Goal: Information Seeking & Learning: Check status

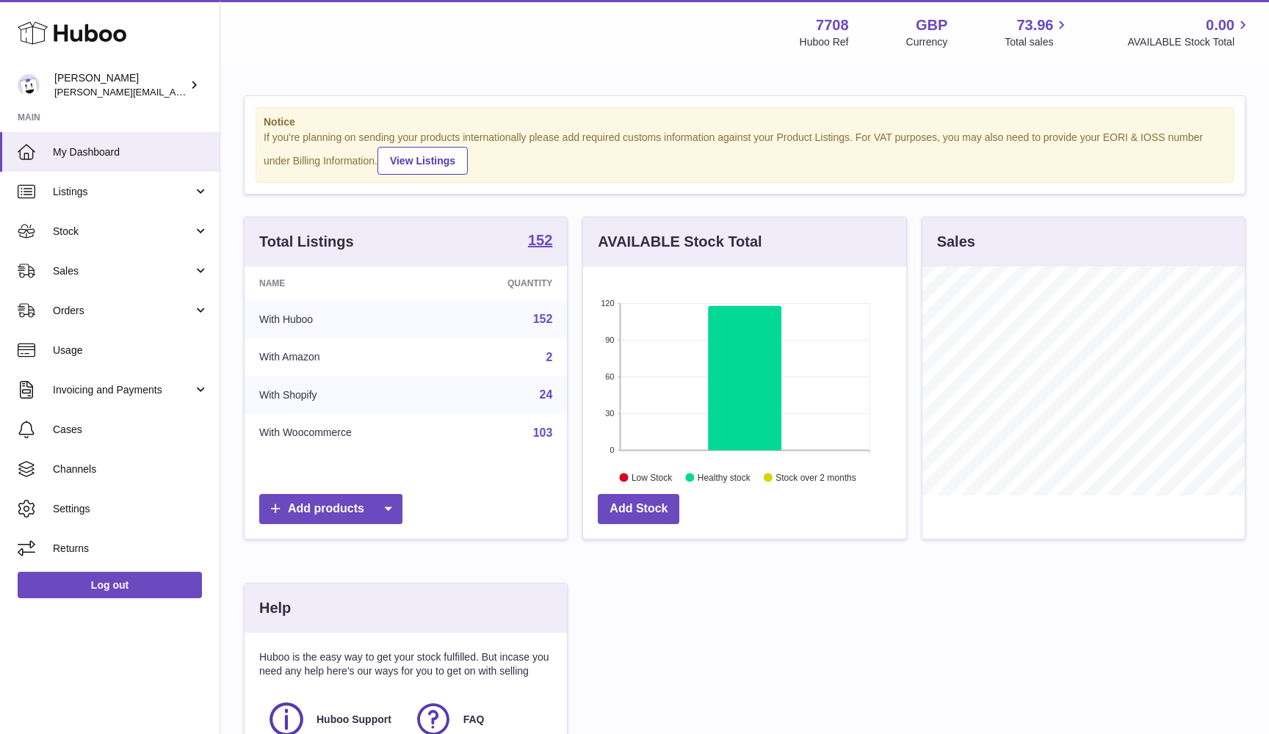
scroll to position [229, 323]
click at [66, 262] on link "Sales" at bounding box center [110, 271] width 220 height 40
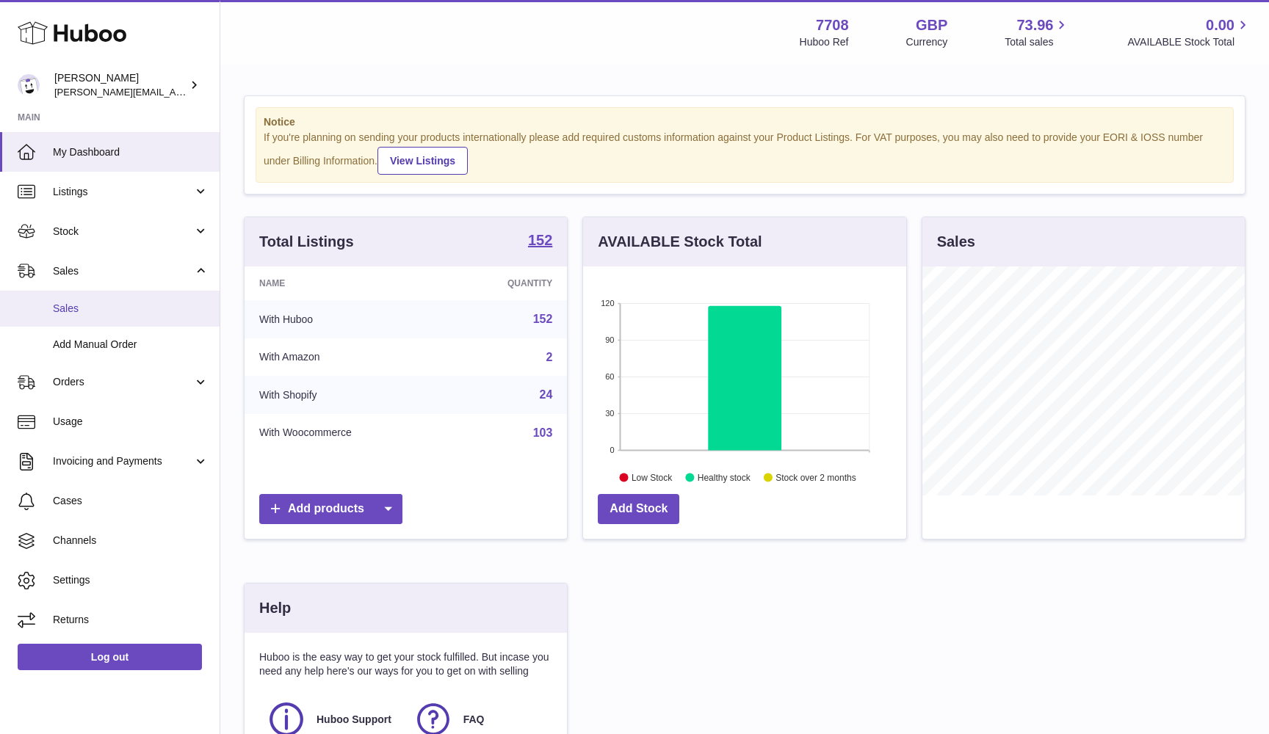
drag, startPoint x: 66, startPoint y: 331, endPoint x: 65, endPoint y: 306, distance: 25.0
click at [101, 302] on span "Sales" at bounding box center [131, 309] width 156 height 14
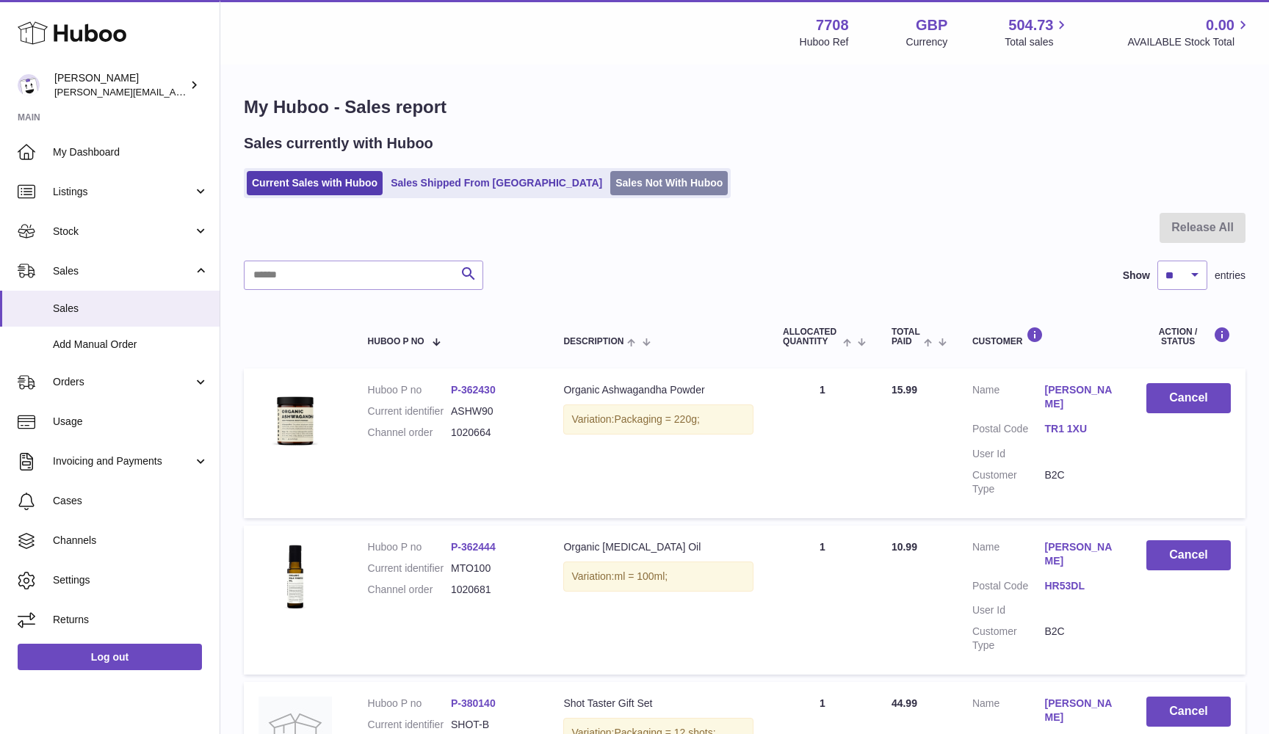
click at [610, 184] on link "Sales Not With Huboo" at bounding box center [669, 183] width 118 height 24
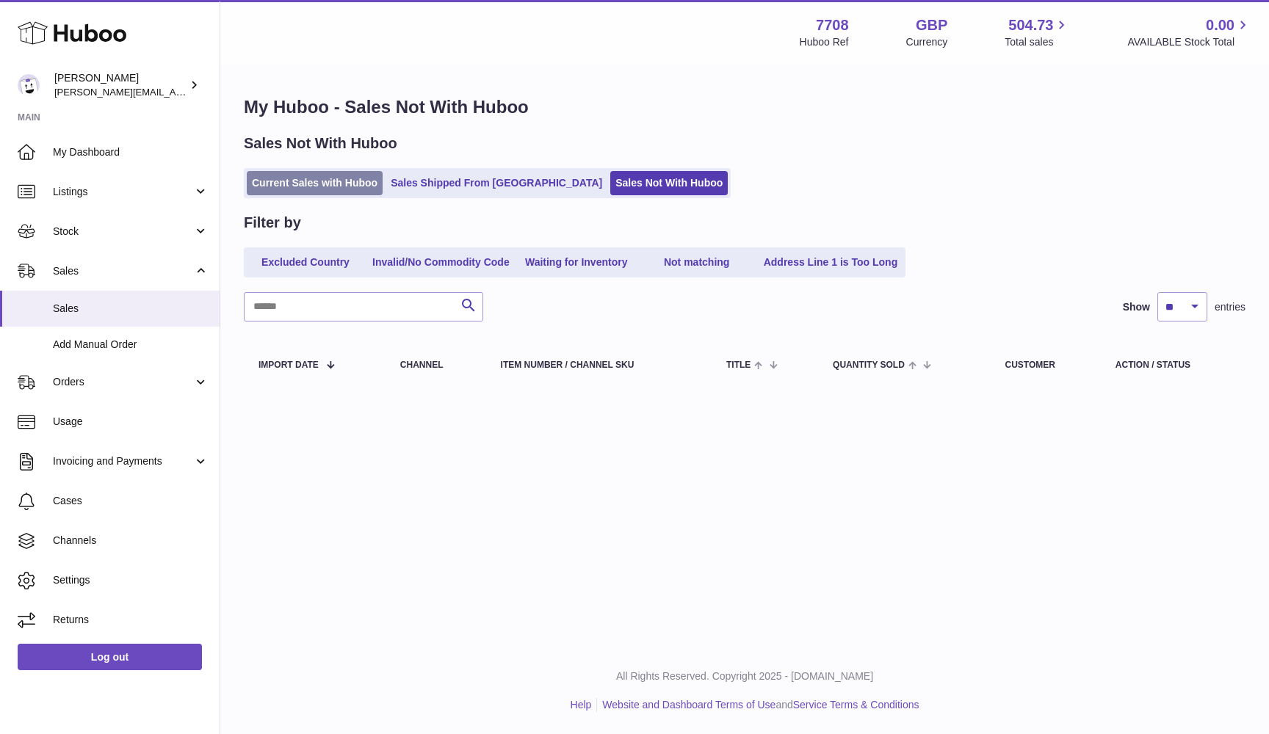
click at [337, 185] on link "Current Sales with Huboo" at bounding box center [315, 183] width 136 height 24
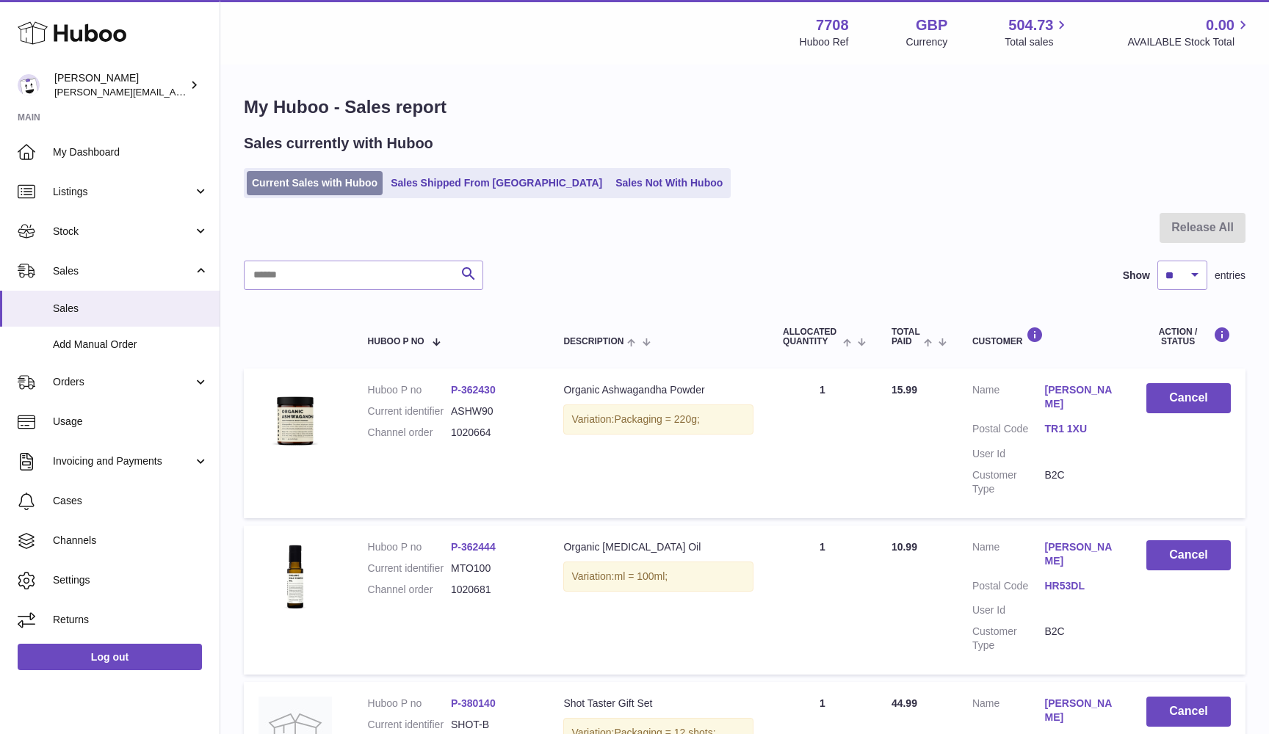
click at [314, 176] on link "Current Sales with Huboo" at bounding box center [315, 183] width 136 height 24
